Goal: Check status

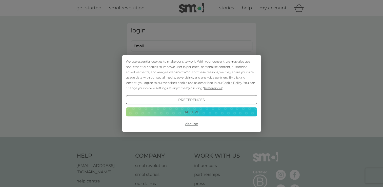
type input "[PERSON_NAME][EMAIL_ADDRESS][PERSON_NAME][DOMAIN_NAME]"
click at [196, 82] on div "We use essential cookies to make our site work. With your consent, we may also …" at bounding box center [191, 75] width 131 height 32
click at [192, 110] on button "Accept" at bounding box center [191, 111] width 131 height 9
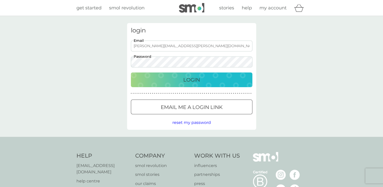
click at [200, 85] on button "Login" at bounding box center [192, 79] width 122 height 15
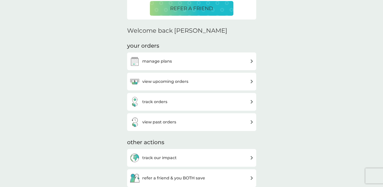
scroll to position [135, 0]
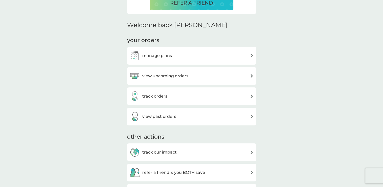
click at [252, 97] on img at bounding box center [252, 96] width 4 height 4
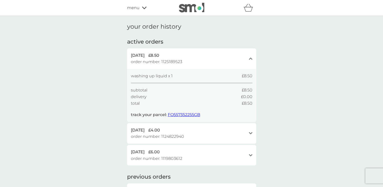
click at [247, 136] on div "3 Oct 2025 £4.00 order number: 1124822940 open" at bounding box center [191, 133] width 129 height 21
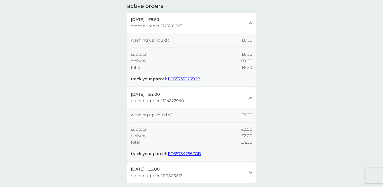
scroll to position [36, 0]
click at [193, 155] on span "FO557342567GB" at bounding box center [184, 153] width 33 height 5
